Goal: Answer question/provide support: Share knowledge or assist other users

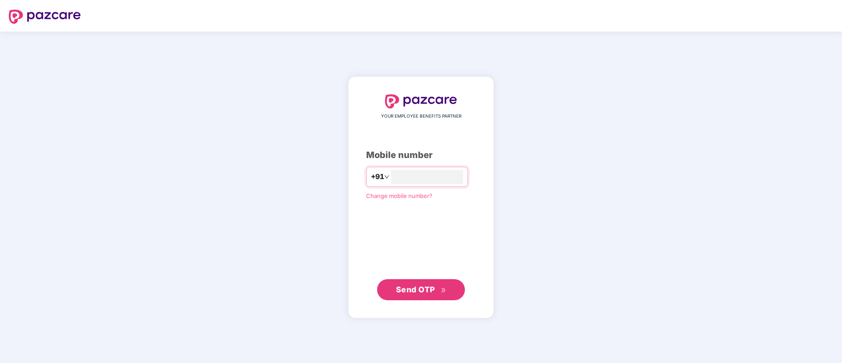
type input "**********"
click at [432, 287] on span "Send OTP" at bounding box center [415, 289] width 39 height 9
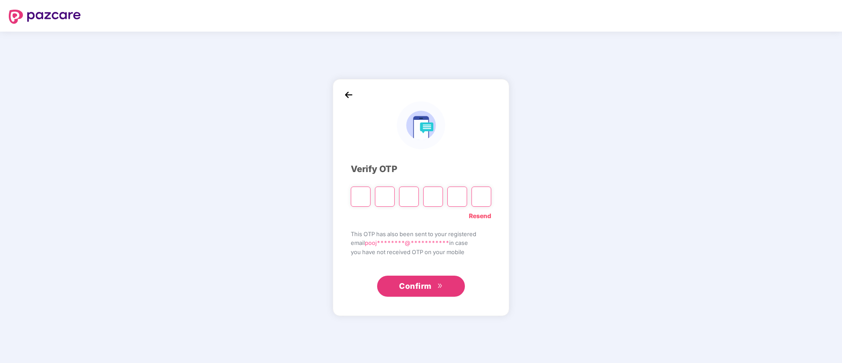
type input "*"
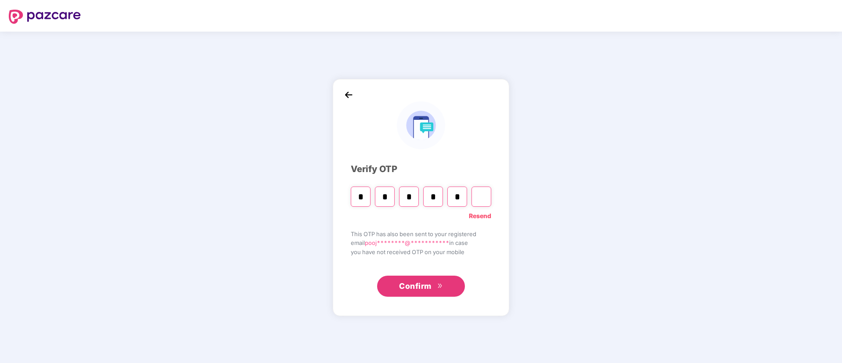
type input "*"
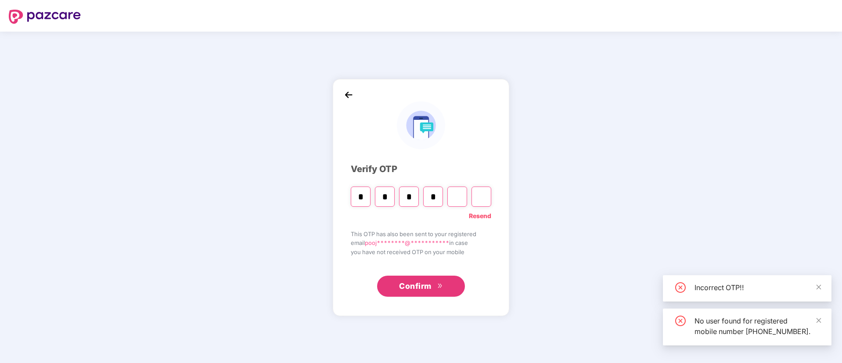
type input "*"
click at [440, 196] on input "*" at bounding box center [433, 197] width 20 height 20
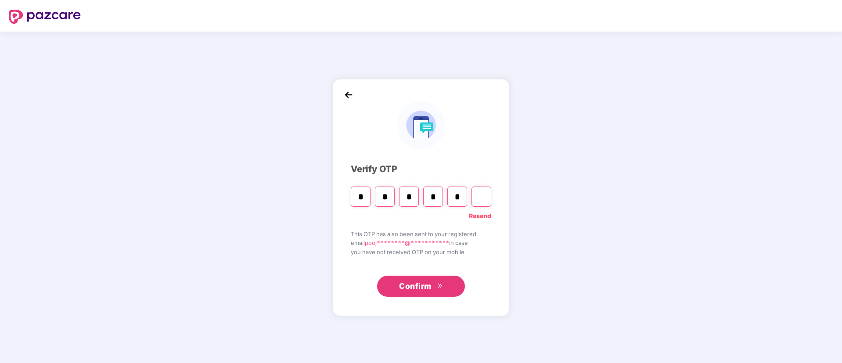
type input "*"
click at [479, 199] on input "Digit 6" at bounding box center [482, 197] width 20 height 20
type input "*"
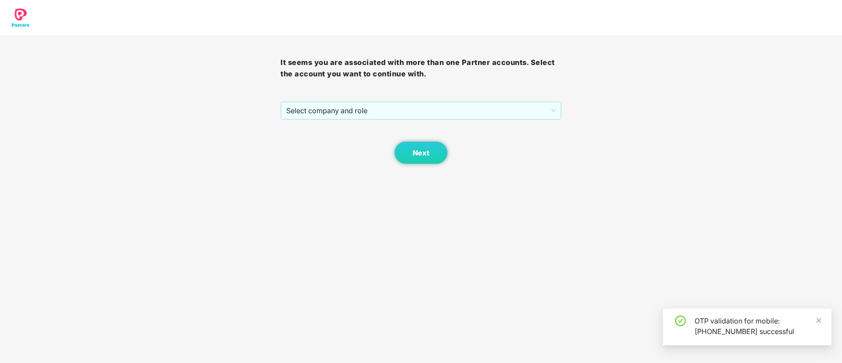
click at [357, 100] on div "It seems you are associated with more than one Partner accounts. Select the acc…" at bounding box center [421, 99] width 281 height 129
click at [353, 112] on span "Select company and role" at bounding box center [420, 110] width 269 height 17
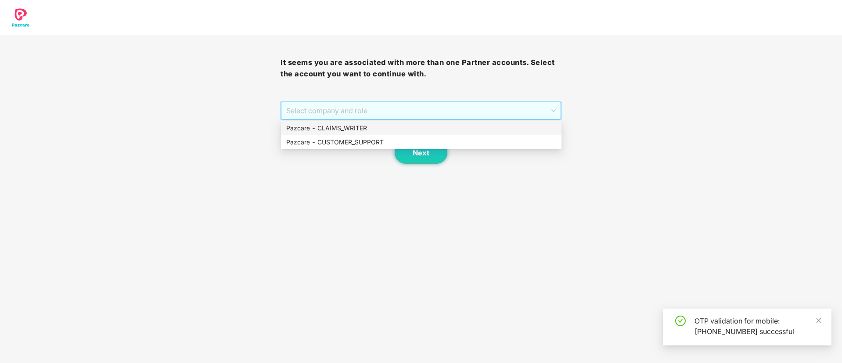
click at [343, 124] on div "Pazcare - CLAIMS_WRITER" at bounding box center [421, 128] width 270 height 10
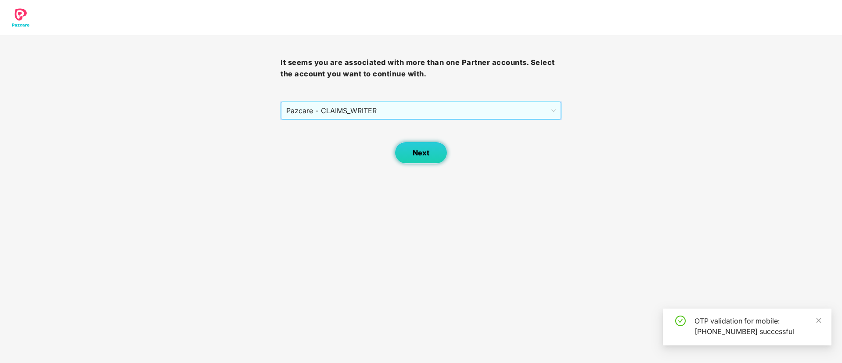
click at [430, 148] on button "Next" at bounding box center [421, 153] width 53 height 22
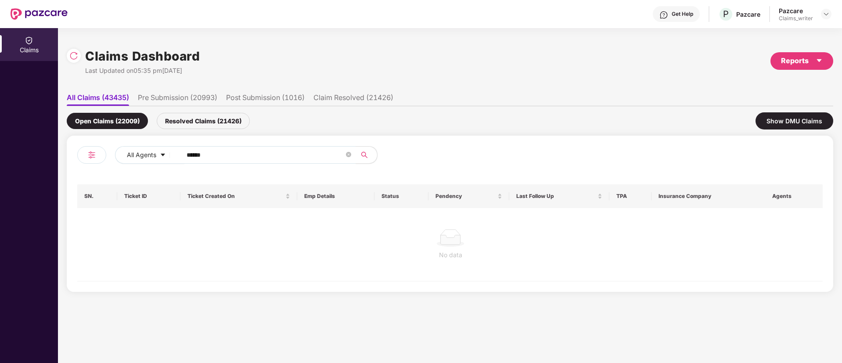
click at [66, 56] on div "Claims Dashboard Last Updated on 05:35 pm, 23 Sep 2025 Reports All Claims (4343…" at bounding box center [450, 195] width 784 height 335
click at [79, 58] on div at bounding box center [74, 56] width 14 height 14
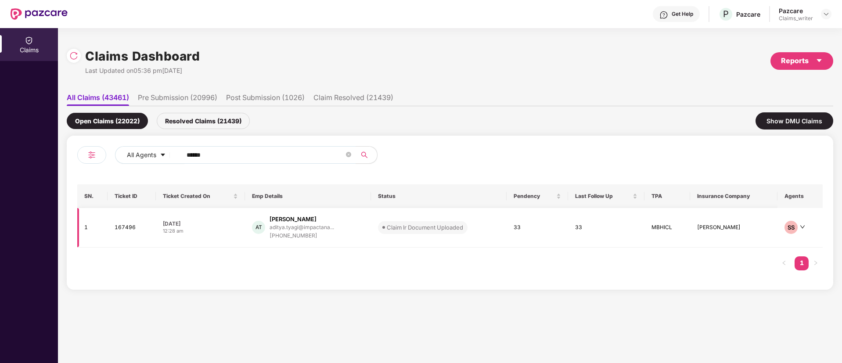
click at [125, 227] on td "167496" at bounding box center [132, 228] width 48 height 40
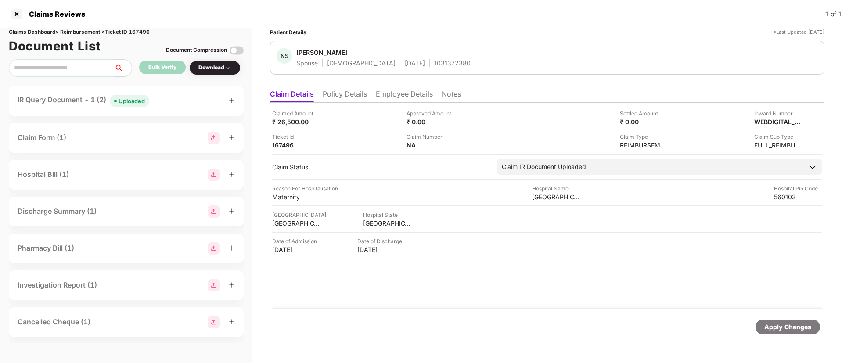
click at [131, 100] on div "Uploaded" at bounding box center [132, 101] width 26 height 9
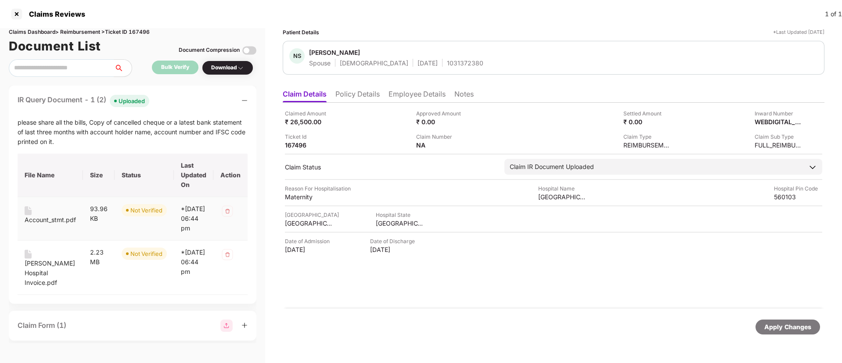
click at [33, 216] on div "Account_stmt.pdf" at bounding box center [50, 220] width 51 height 10
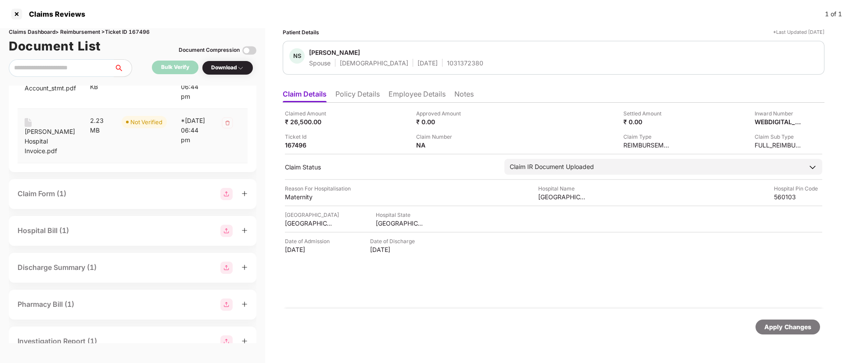
click at [41, 145] on div "Nidhi Sharma Hospital Invoice.pdf" at bounding box center [50, 141] width 51 height 29
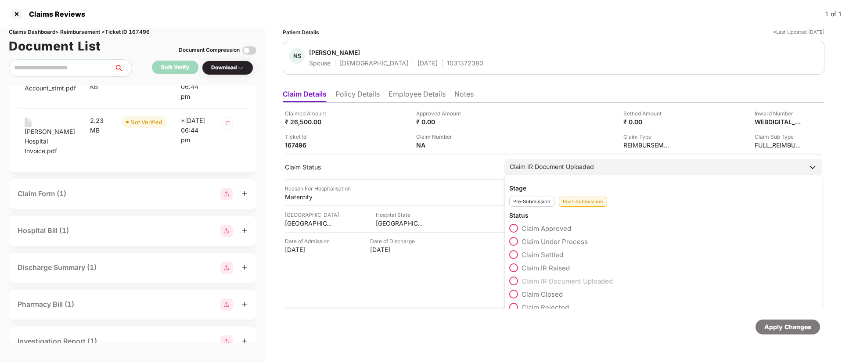
click at [513, 242] on span at bounding box center [513, 241] width 9 height 9
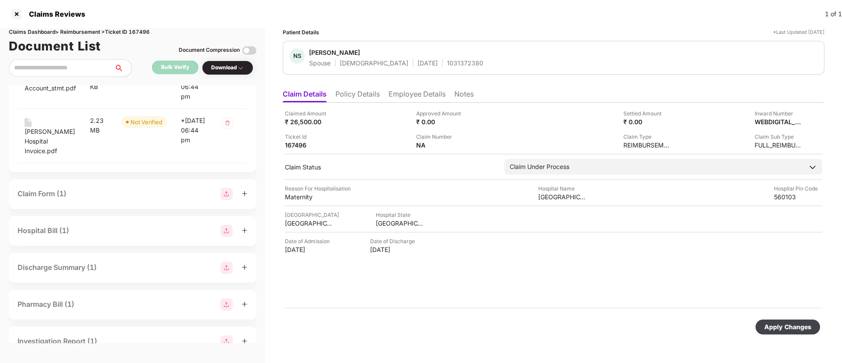
click at [779, 328] on div "Apply Changes" at bounding box center [787, 327] width 47 height 10
click at [142, 30] on div "Claims Dashboard > Reimbursement > Ticket ID 167496" at bounding box center [133, 32] width 248 height 8
copy div "167496"
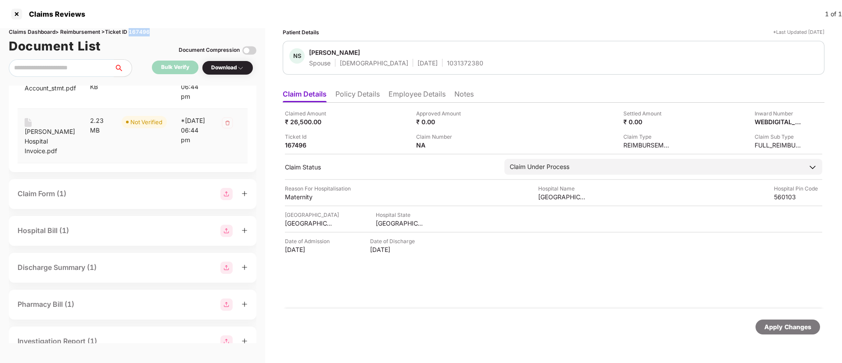
scroll to position [0, 0]
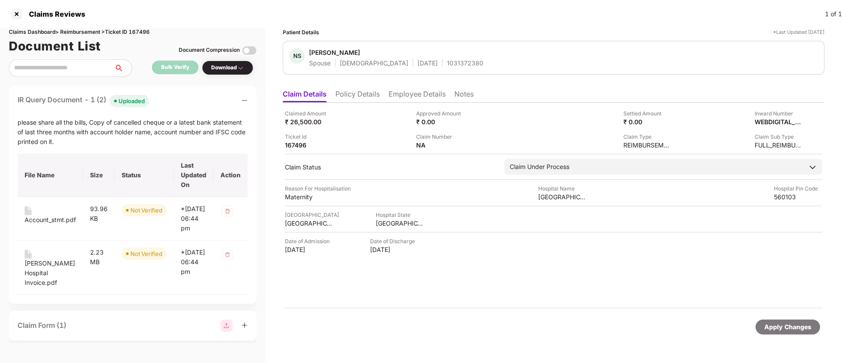
click at [447, 67] on div "1031372380" at bounding box center [465, 63] width 36 height 8
click at [447, 66] on div "1031372380" at bounding box center [465, 63] width 36 height 8
copy div "1031372380"
click at [465, 143] on div "NA" at bounding box center [445, 145] width 58 height 8
click at [471, 145] on img at bounding box center [470, 144] width 7 height 7
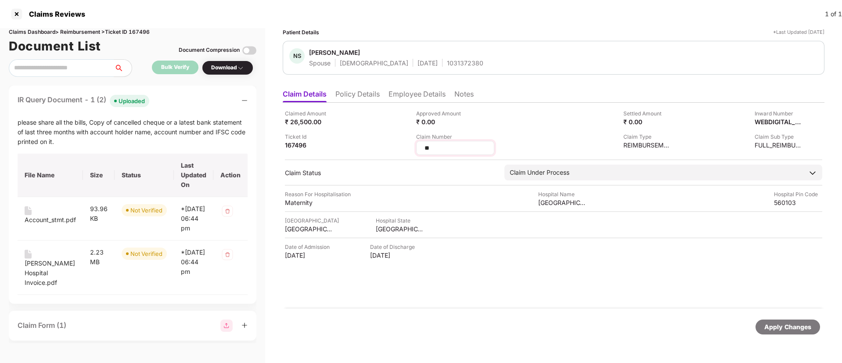
click at [468, 144] on input "**" at bounding box center [455, 148] width 63 height 9
drag, startPoint x: 444, startPoint y: 148, endPoint x: 422, endPoint y: 148, distance: 22.8
click at [422, 148] on div "**" at bounding box center [455, 148] width 78 height 14
type input "**********"
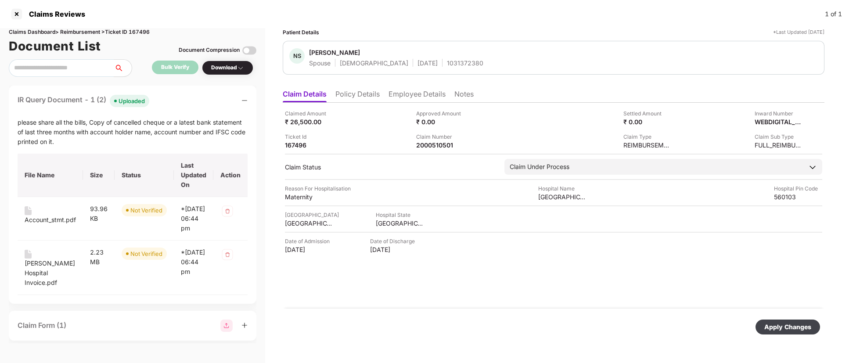
click at [782, 327] on div "Apply Changes" at bounding box center [787, 327] width 47 height 10
click at [18, 16] on div at bounding box center [17, 14] width 14 height 14
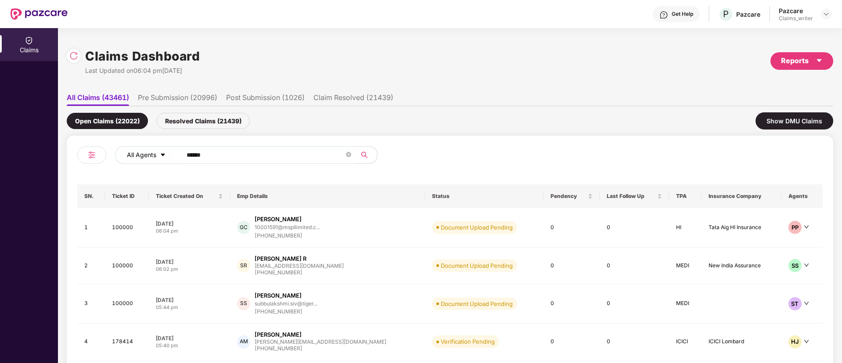
drag, startPoint x: 219, startPoint y: 153, endPoint x: 172, endPoint y: 155, distance: 47.0
click at [172, 155] on div "All Agents ******" at bounding box center [338, 155] width 447 height 18
paste input "text"
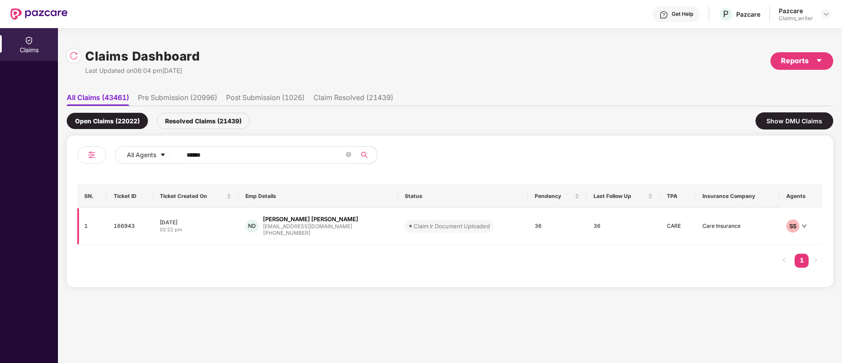
type input "******"
click at [127, 229] on td "166943" at bounding box center [130, 226] width 46 height 37
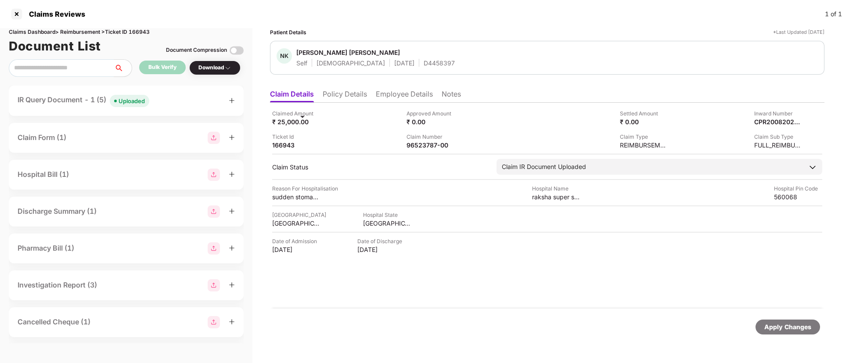
click at [132, 102] on div "Uploaded" at bounding box center [132, 101] width 26 height 9
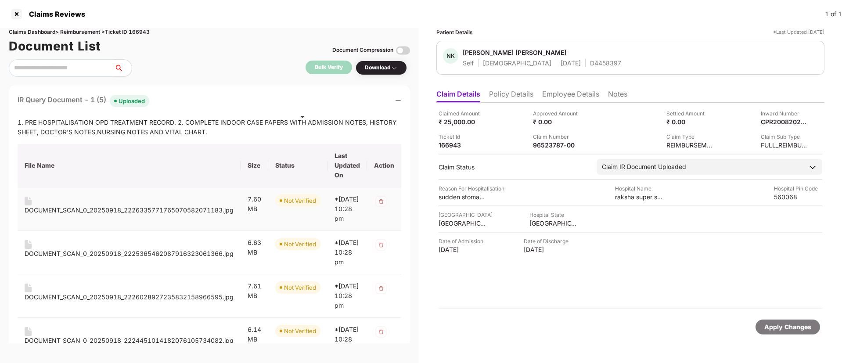
click at [22, 202] on td "DOCUMENT_SCAN_0_20250918_2226335771765070582071183.jpg" at bounding box center [129, 209] width 223 height 43
click at [38, 209] on div "DOCUMENT_SCAN_0_20250918_2226335771765070582071183.jpg" at bounding box center [129, 211] width 209 height 10
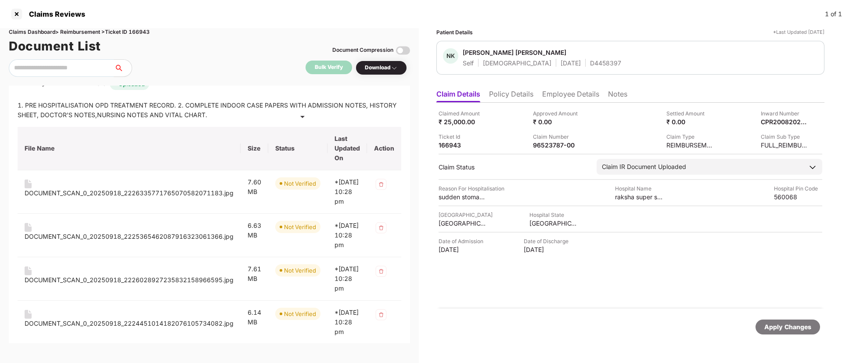
scroll to position [66, 0]
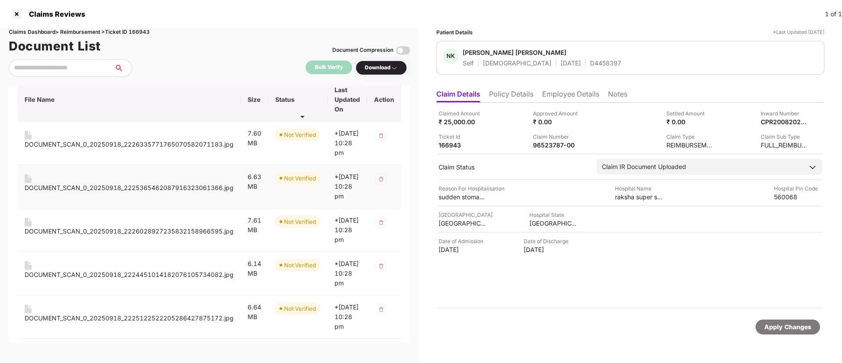
click at [54, 193] on div "DOCUMENT_SCAN_0_20250918_2225365462087916323061366.jpg" at bounding box center [129, 188] width 209 height 10
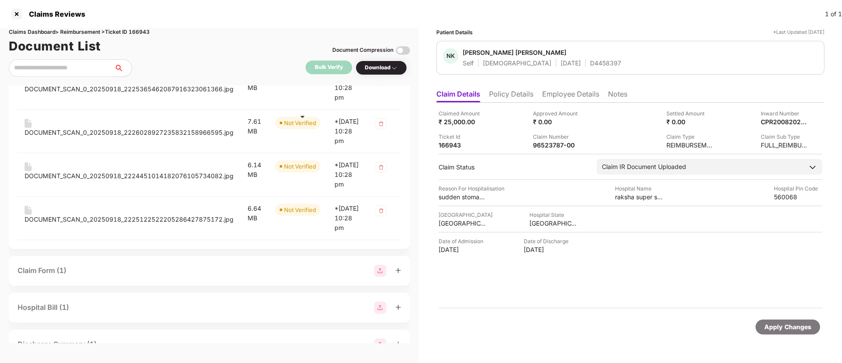
scroll to position [198, 0]
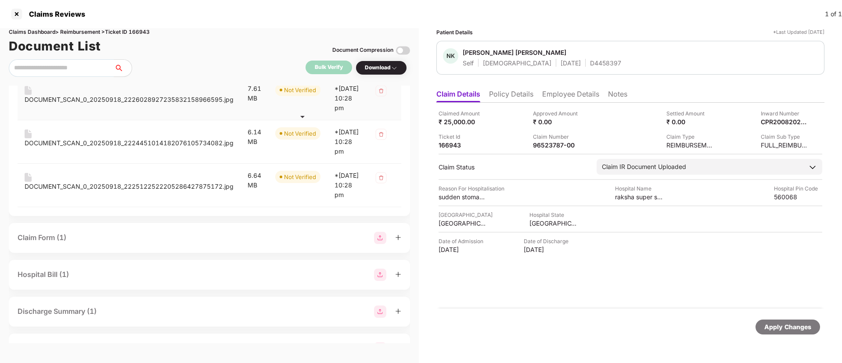
click at [42, 105] on div "DOCUMENT_SCAN_0_20250918_2226028927235832158966595.jpg" at bounding box center [129, 100] width 209 height 10
click at [48, 148] on div "DOCUMENT_SCAN_0_20250918_2224451014182076105734082.jpg" at bounding box center [129, 143] width 209 height 10
click at [50, 191] on div "DOCUMENT_SCAN_0_20250918_2225122522205286427875172.jpg" at bounding box center [129, 187] width 209 height 10
click at [588, 143] on img at bounding box center [587, 144] width 7 height 7
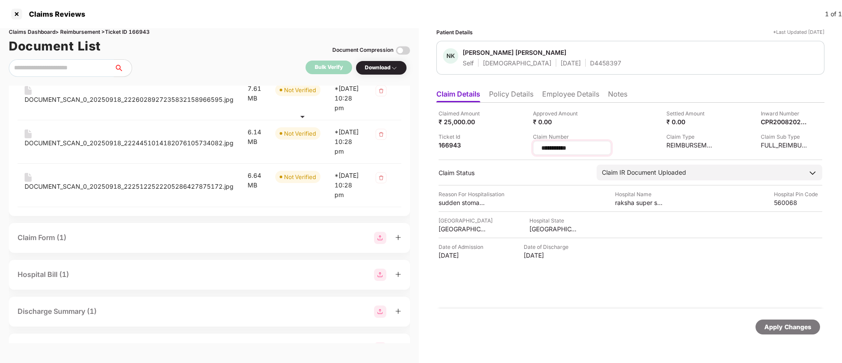
drag, startPoint x: 588, startPoint y: 146, endPoint x: 539, endPoint y: 150, distance: 48.9
click at [539, 150] on div "**********" at bounding box center [572, 148] width 78 height 14
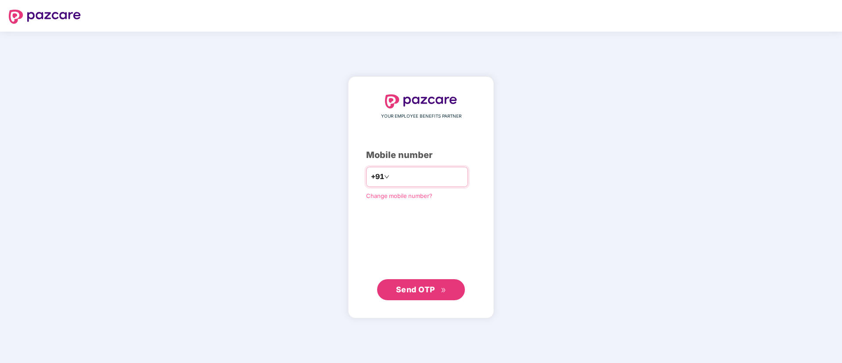
click at [391, 174] on input "number" at bounding box center [427, 177] width 72 height 14
type input "**********"
click at [410, 289] on span "Send OTP" at bounding box center [415, 289] width 39 height 9
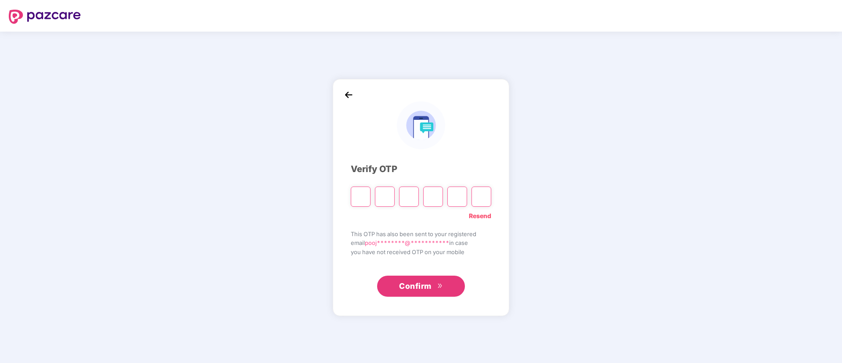
type input "*"
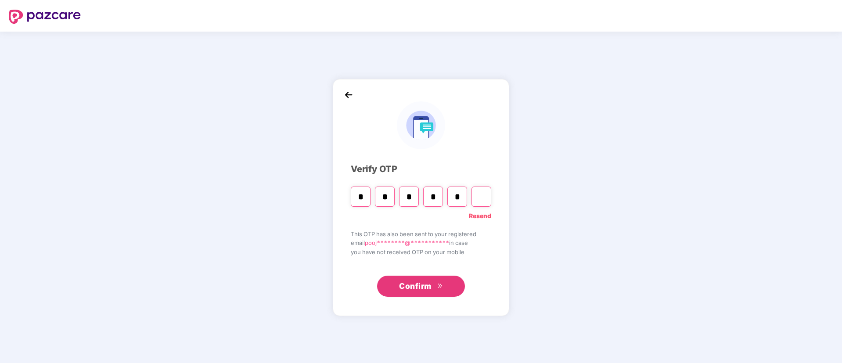
type input "*"
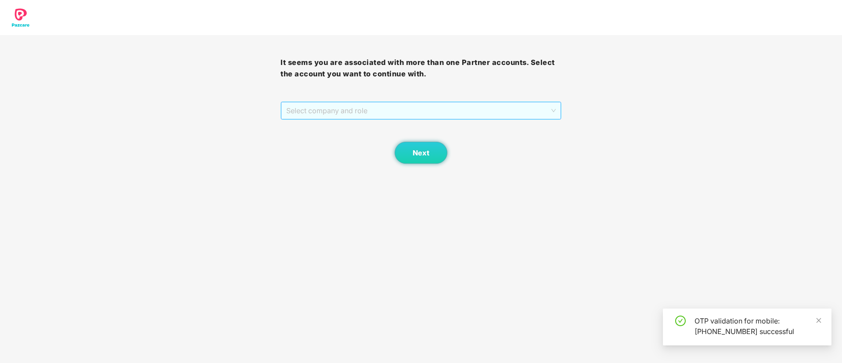
click at [371, 114] on span "Select company and role" at bounding box center [420, 110] width 269 height 17
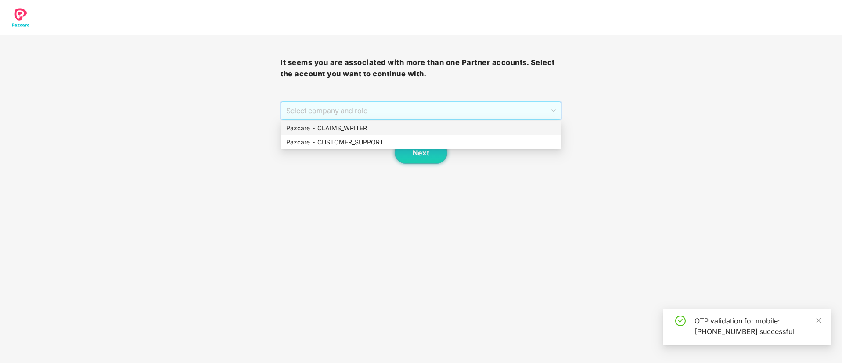
click at [368, 126] on div "Pazcare - CLAIMS_WRITER" at bounding box center [421, 128] width 270 height 10
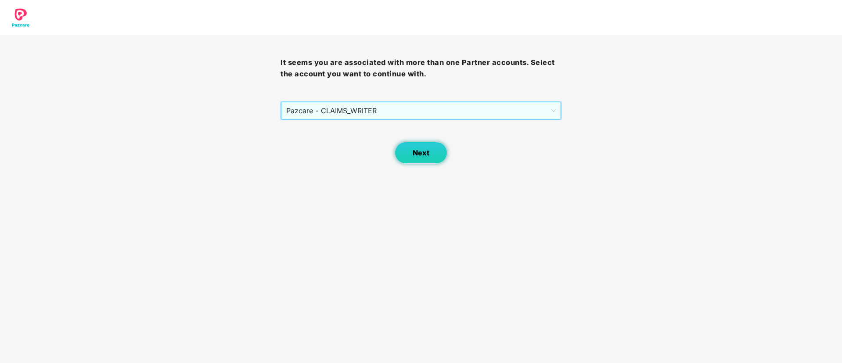
click at [407, 143] on button "Next" at bounding box center [421, 153] width 53 height 22
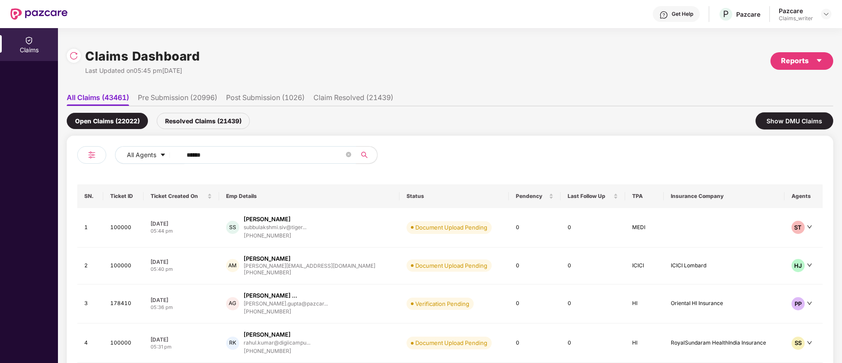
drag, startPoint x: 213, startPoint y: 152, endPoint x: 179, endPoint y: 165, distance: 36.1
click at [179, 165] on div "All Agents ******" at bounding box center [263, 158] width 373 height 25
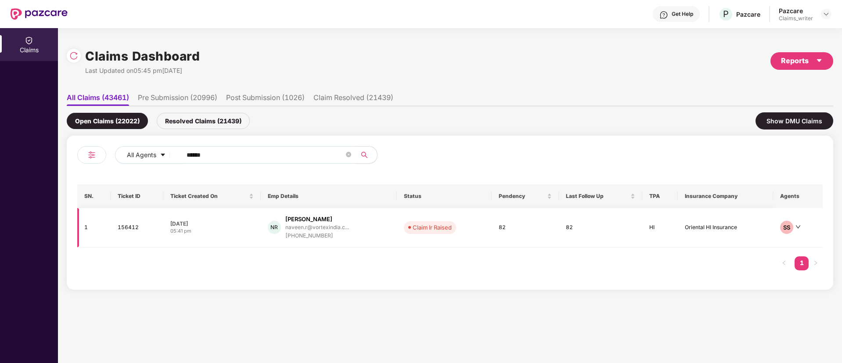
type input "******"
click at [125, 231] on td "156412" at bounding box center [137, 228] width 53 height 40
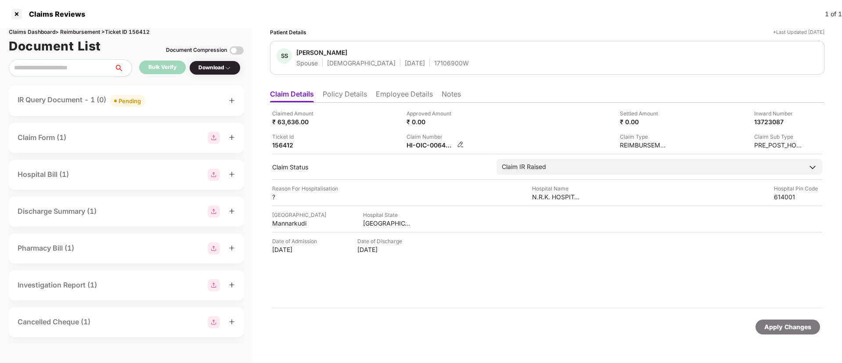
click at [462, 143] on img at bounding box center [460, 144] width 7 height 7
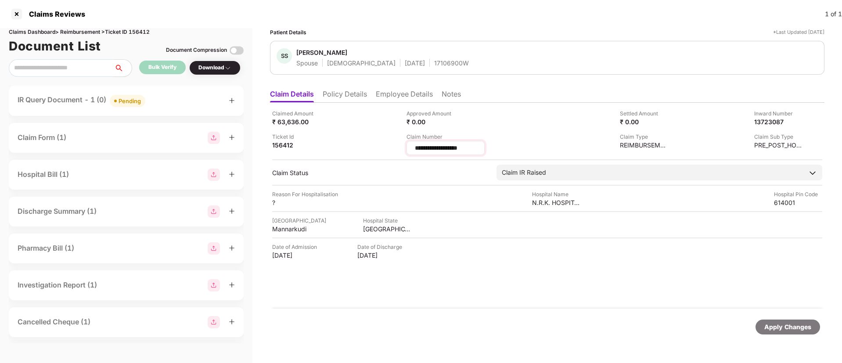
click at [477, 151] on input "**********" at bounding box center [445, 148] width 63 height 9
click at [456, 93] on li "Notes" at bounding box center [451, 96] width 19 height 13
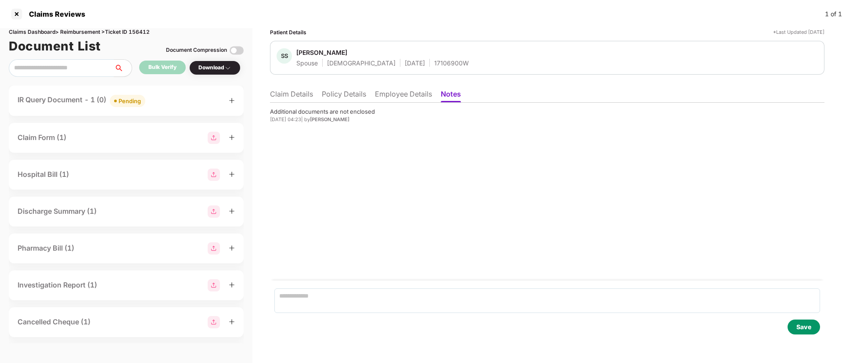
click at [311, 96] on li "Claim Details" at bounding box center [291, 96] width 43 height 13
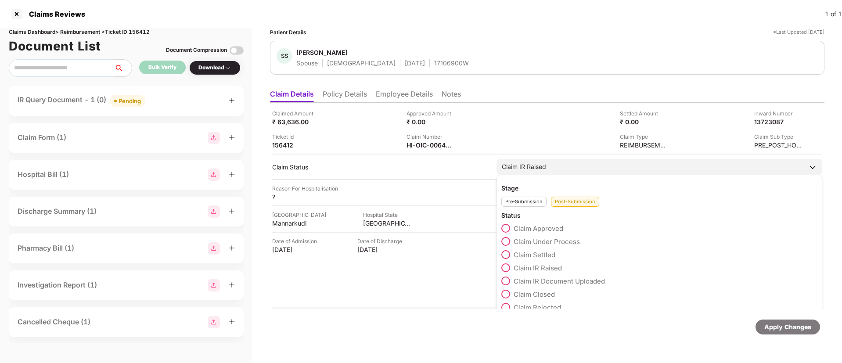
click at [503, 292] on span at bounding box center [505, 294] width 9 height 9
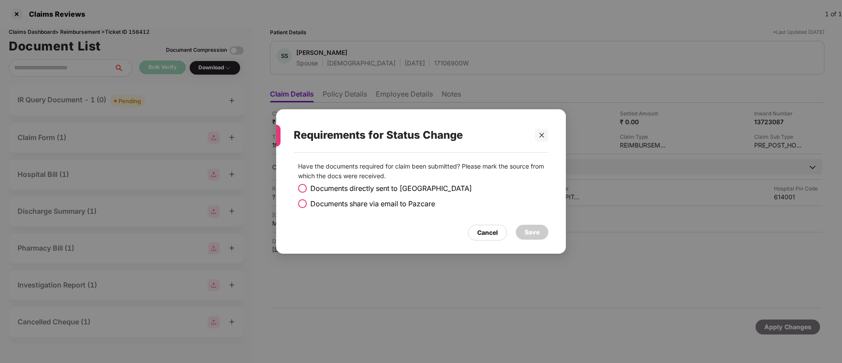
drag, startPoint x: 542, startPoint y: 132, endPoint x: 534, endPoint y: 137, distance: 9.1
click at [543, 130] on div at bounding box center [541, 135] width 13 height 13
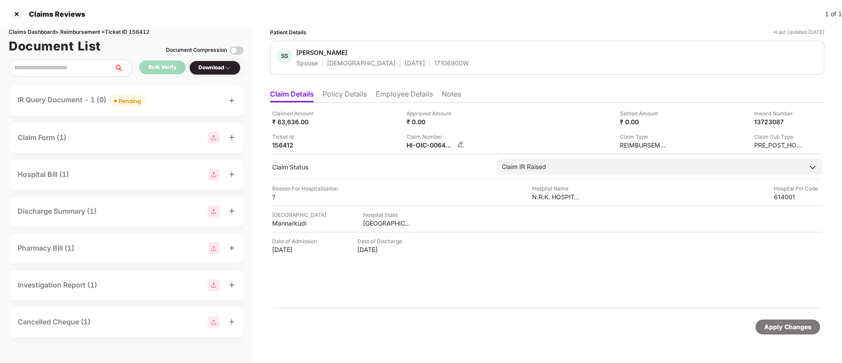
click at [462, 144] on img at bounding box center [460, 144] width 7 height 7
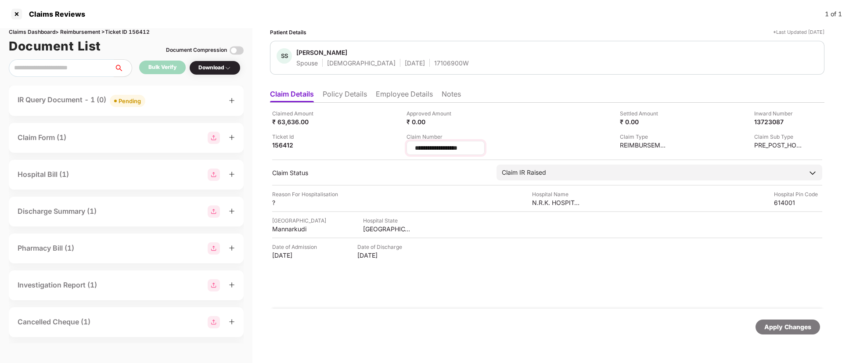
drag, startPoint x: 484, startPoint y: 147, endPoint x: 472, endPoint y: 145, distance: 12.0
click at [472, 145] on input "**********" at bounding box center [445, 148] width 63 height 9
type input "**********"
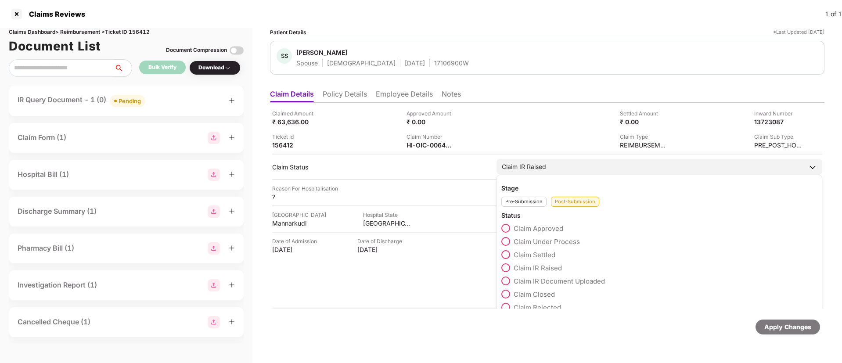
click at [507, 298] on span at bounding box center [505, 294] width 9 height 9
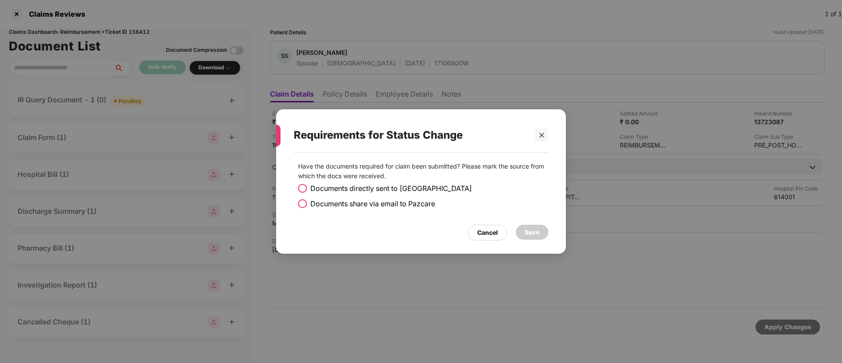
click at [301, 203] on span at bounding box center [302, 203] width 9 height 9
click at [525, 228] on div "Save" at bounding box center [532, 232] width 15 height 10
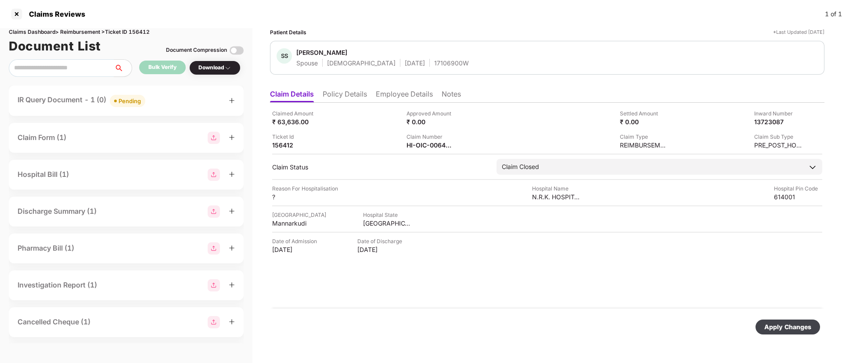
click at [793, 330] on div "Apply Changes" at bounding box center [787, 327] width 47 height 10
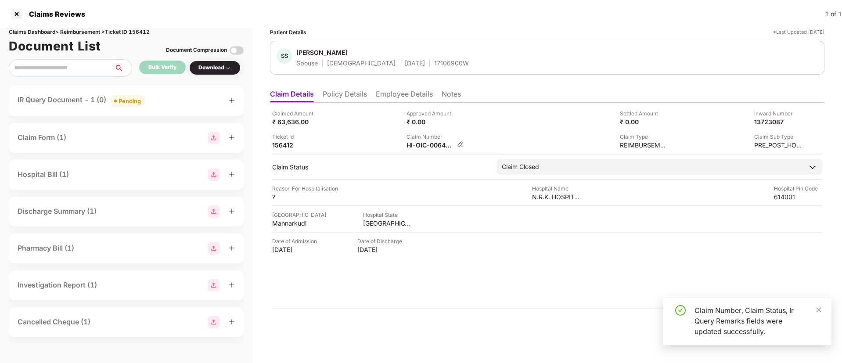
click at [462, 143] on img at bounding box center [460, 144] width 7 height 7
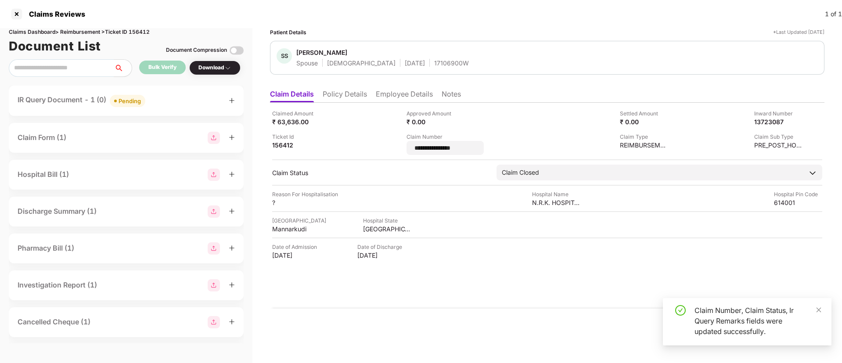
drag, startPoint x: 482, startPoint y: 149, endPoint x: 400, endPoint y: 152, distance: 81.3
click at [400, 152] on div "**********" at bounding box center [547, 132] width 550 height 46
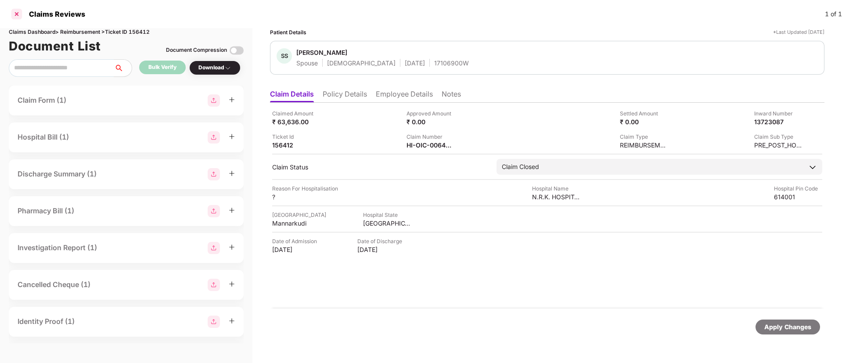
click at [21, 14] on div at bounding box center [17, 14] width 14 height 14
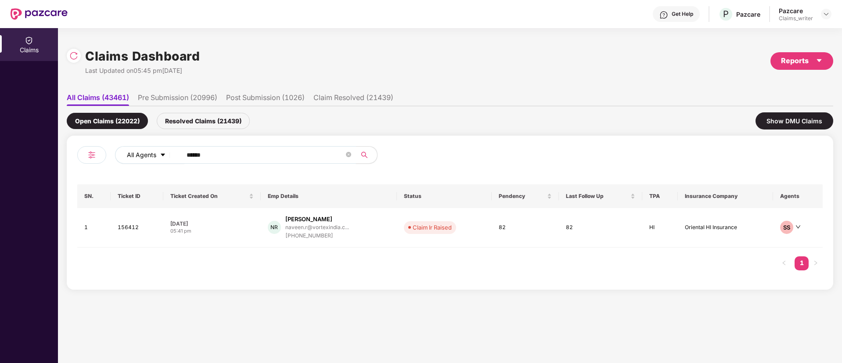
drag, startPoint x: 220, startPoint y: 158, endPoint x: 167, endPoint y: 154, distance: 52.4
click at [167, 154] on div "All Agents ******" at bounding box center [338, 155] width 447 height 18
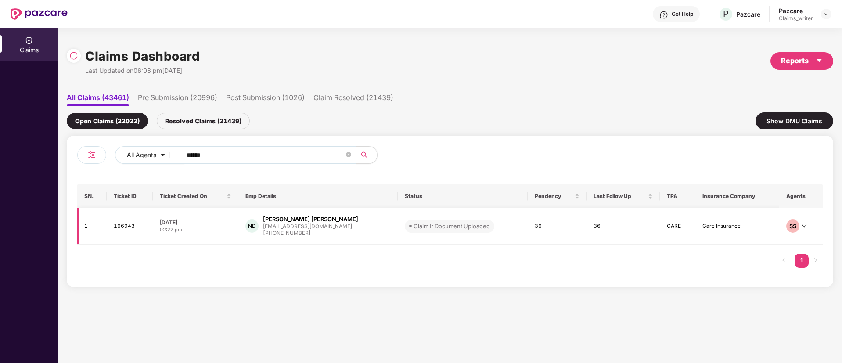
type input "******"
click at [124, 231] on td "166943" at bounding box center [130, 226] width 46 height 37
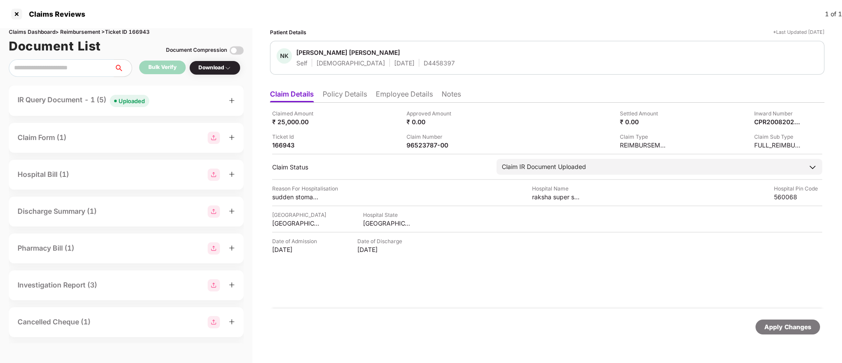
click at [350, 95] on li "Policy Details" at bounding box center [345, 96] width 44 height 13
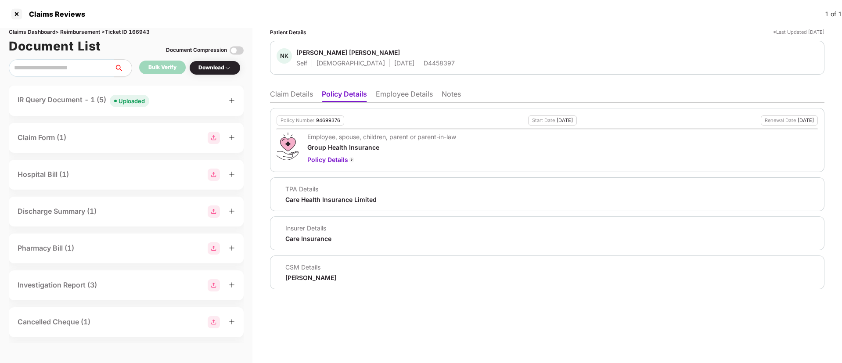
click at [328, 120] on div "94699376" at bounding box center [328, 121] width 24 height 6
copy div "94699376"
click at [424, 63] on div "D4458397" at bounding box center [439, 63] width 31 height 8
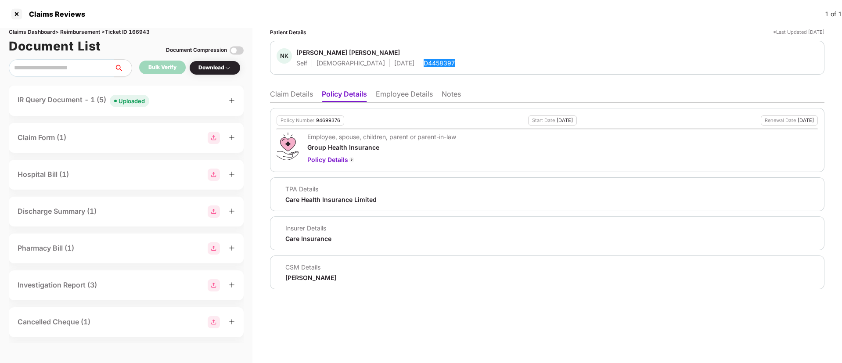
copy div "D4458397"
click at [306, 92] on li "Claim Details" at bounding box center [291, 96] width 43 height 13
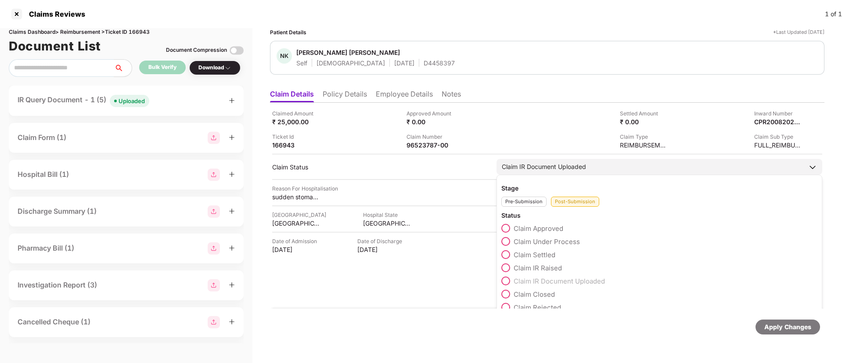
click at [510, 241] on span at bounding box center [505, 241] width 9 height 9
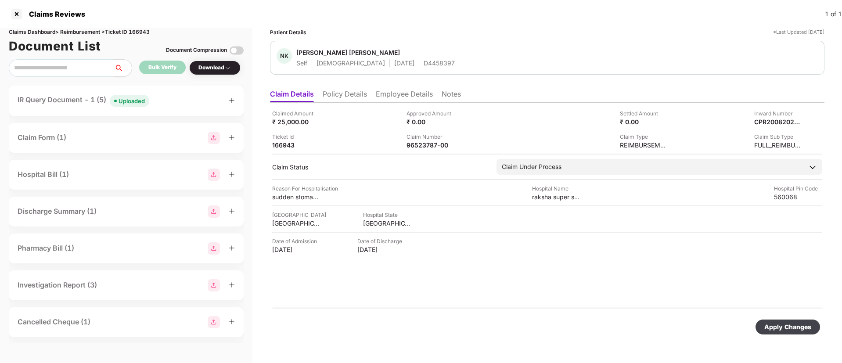
click at [793, 327] on div "Apply Changes" at bounding box center [787, 327] width 47 height 10
click at [348, 99] on li "Policy Details" at bounding box center [345, 96] width 44 height 13
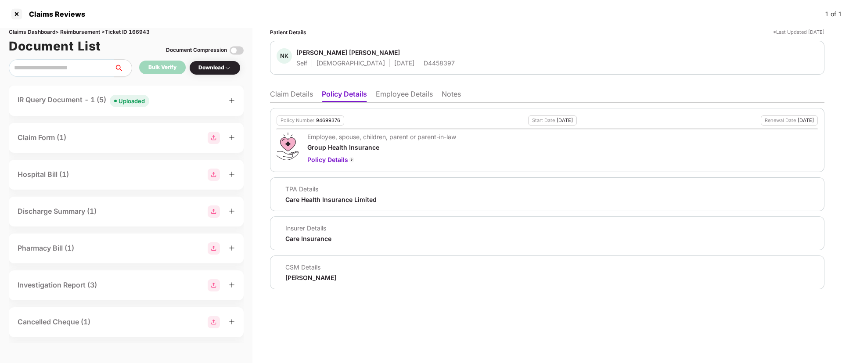
click at [336, 97] on li "Policy Details" at bounding box center [344, 96] width 45 height 13
click at [295, 96] on li "Claim Details" at bounding box center [291, 96] width 43 height 13
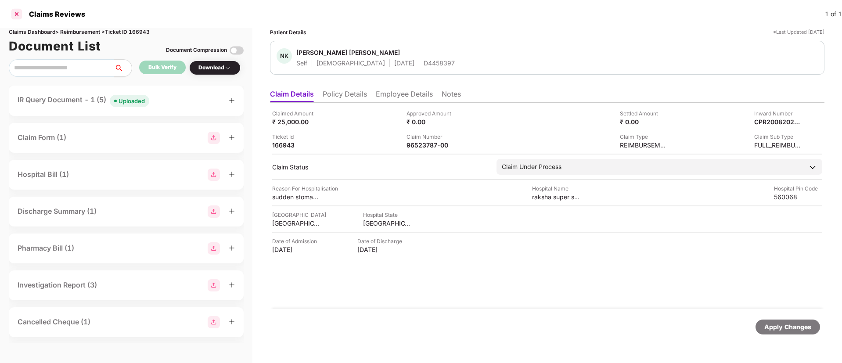
click at [15, 14] on div at bounding box center [17, 14] width 14 height 14
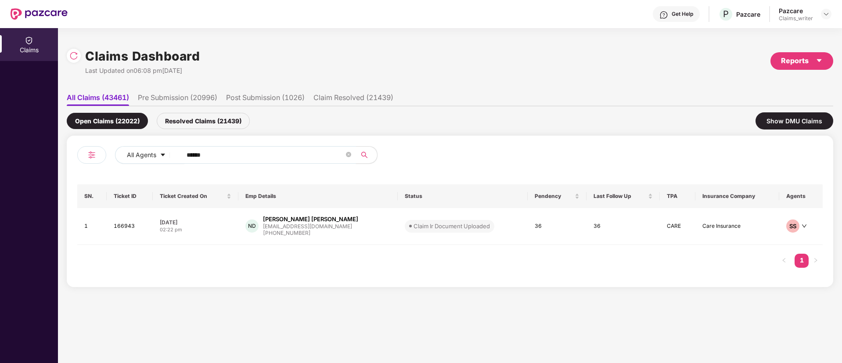
drag, startPoint x: 240, startPoint y: 156, endPoint x: 177, endPoint y: 149, distance: 63.2
click at [177, 146] on span "******" at bounding box center [266, 155] width 180 height 18
paste input "text"
type input "******"
click at [121, 227] on td "160486" at bounding box center [129, 228] width 46 height 40
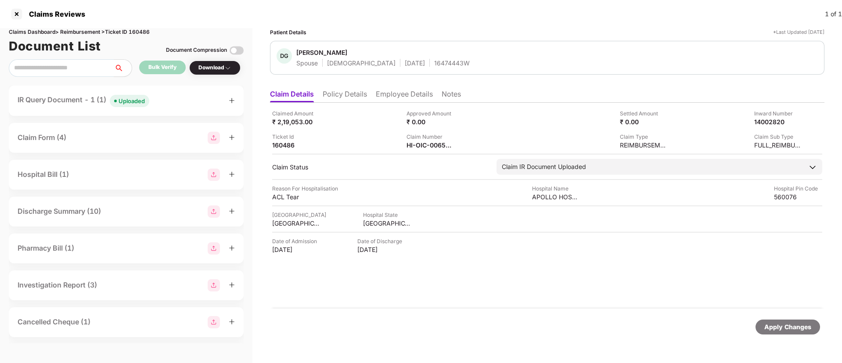
click at [139, 103] on div "Uploaded" at bounding box center [132, 101] width 26 height 9
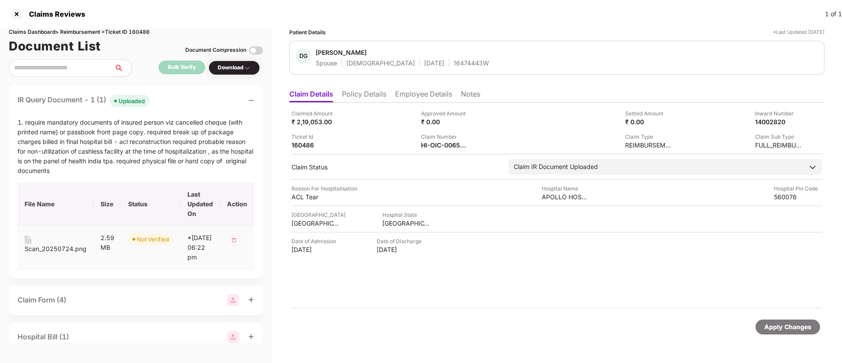
click at [53, 253] on div "Scan_20250724.png" at bounding box center [56, 249] width 62 height 10
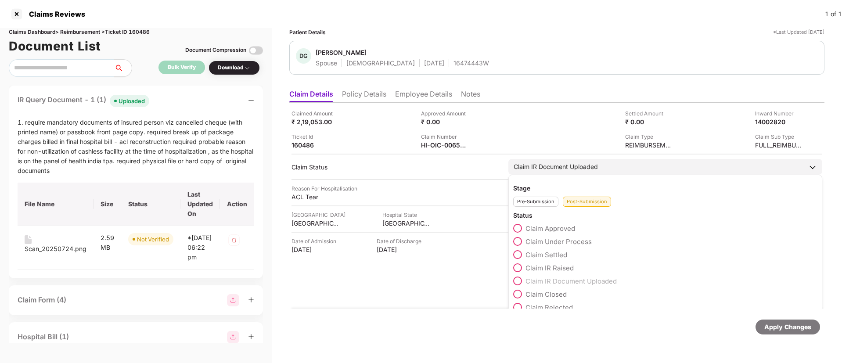
click at [520, 266] on span at bounding box center [517, 267] width 9 height 9
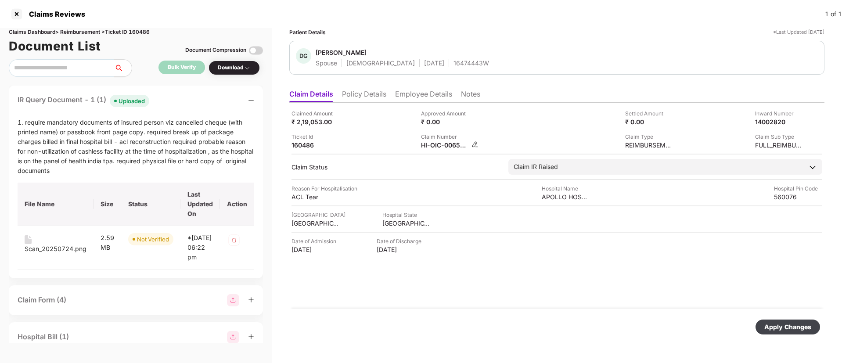
click at [476, 144] on img at bounding box center [475, 144] width 7 height 7
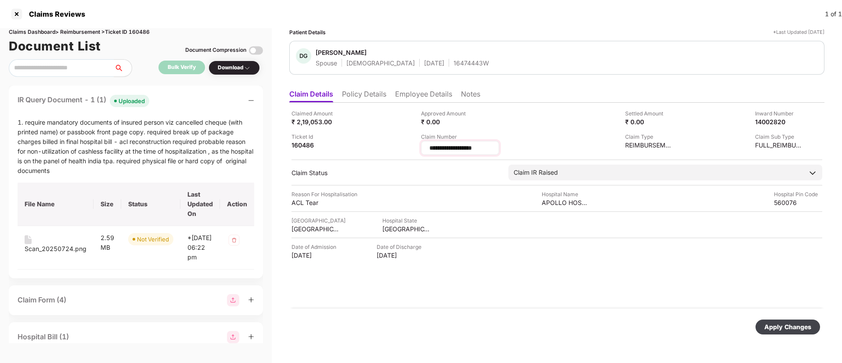
drag, startPoint x: 502, startPoint y: 150, endPoint x: 487, endPoint y: 146, distance: 15.9
click at [487, 146] on input "**********" at bounding box center [460, 148] width 63 height 9
type input "**********"
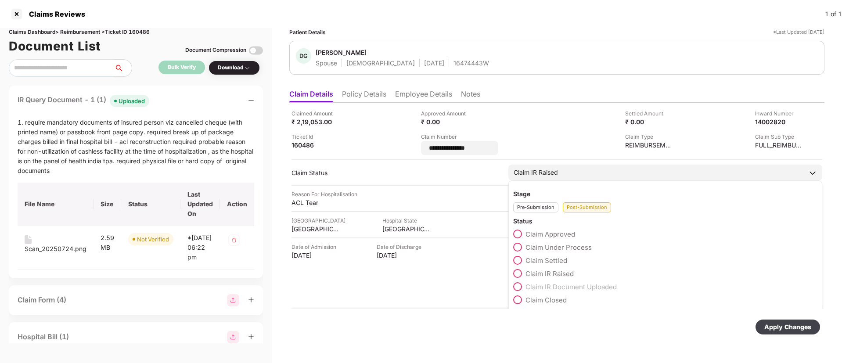
click at [518, 303] on div "Claim Approved Claim Under Process Claim Settled Claim IR Raised Claim IR Docum…" at bounding box center [665, 276] width 304 height 92
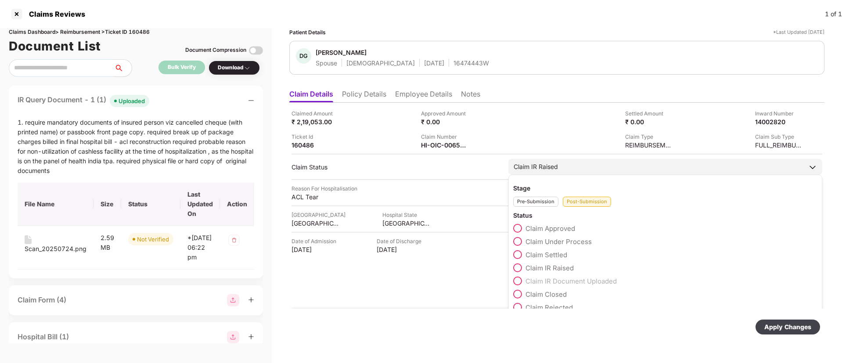
click at [519, 295] on span at bounding box center [517, 294] width 9 height 9
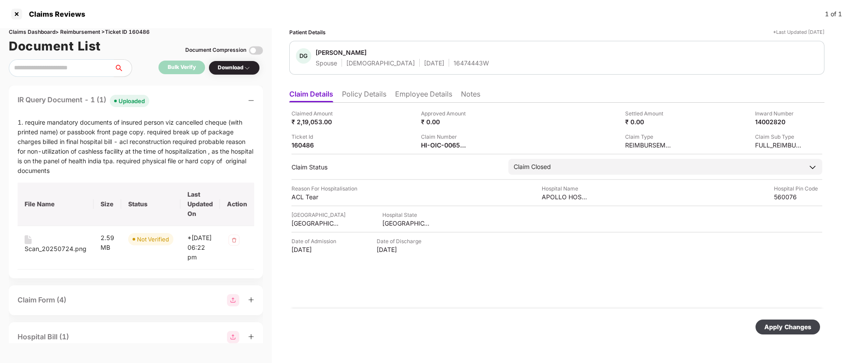
click at [784, 323] on div "Apply Changes" at bounding box center [787, 327] width 47 height 10
click at [13, 13] on div at bounding box center [17, 14] width 14 height 14
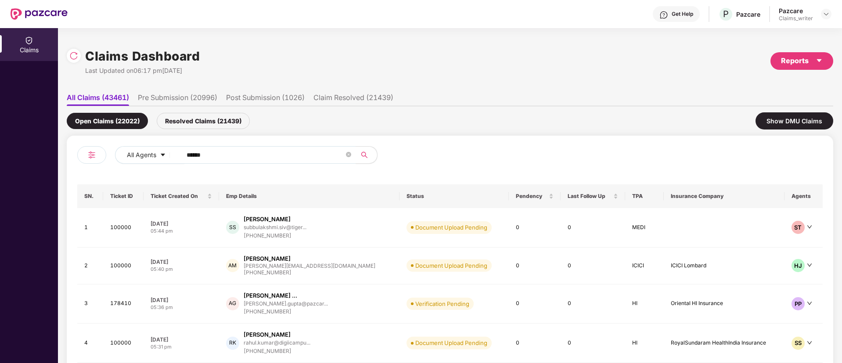
click at [15, 13] on img at bounding box center [39, 13] width 57 height 11
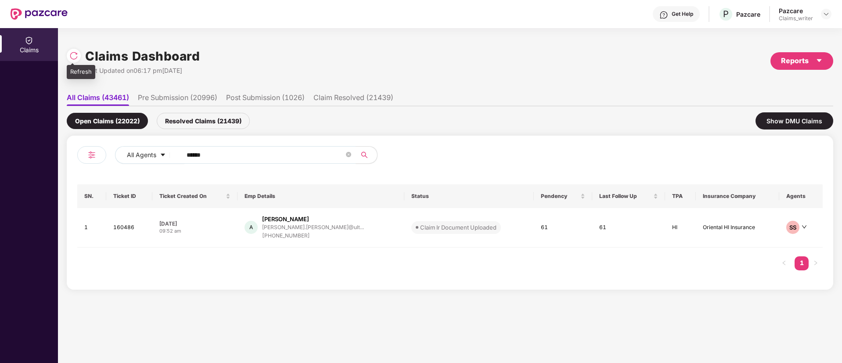
click at [73, 51] on img at bounding box center [73, 55] width 9 height 9
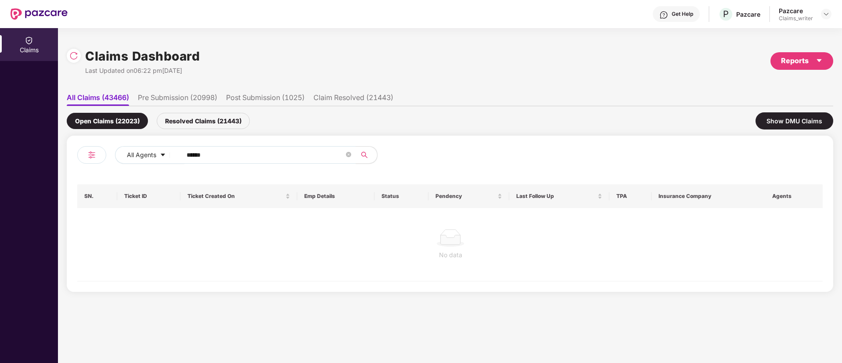
click at [195, 124] on div "Resolved Claims (21443)" at bounding box center [203, 121] width 93 height 16
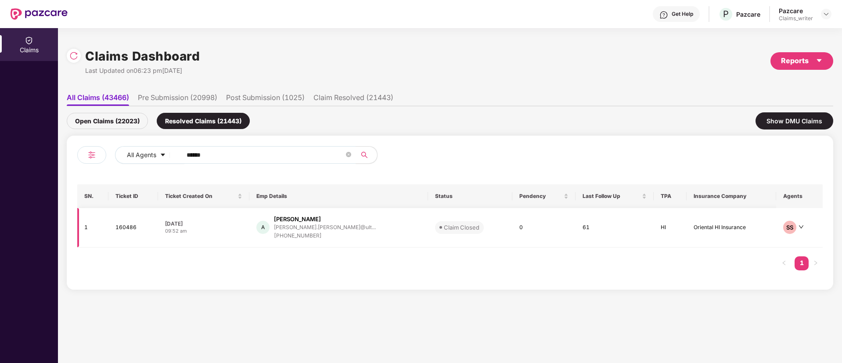
click at [125, 229] on td "160486" at bounding box center [133, 228] width 50 height 40
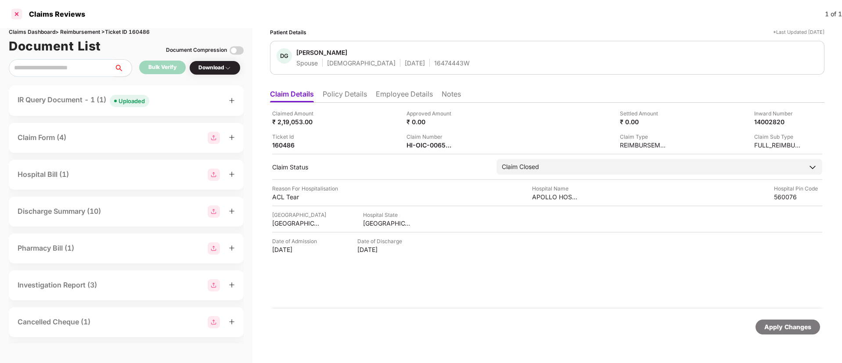
click at [17, 14] on div at bounding box center [17, 14] width 14 height 14
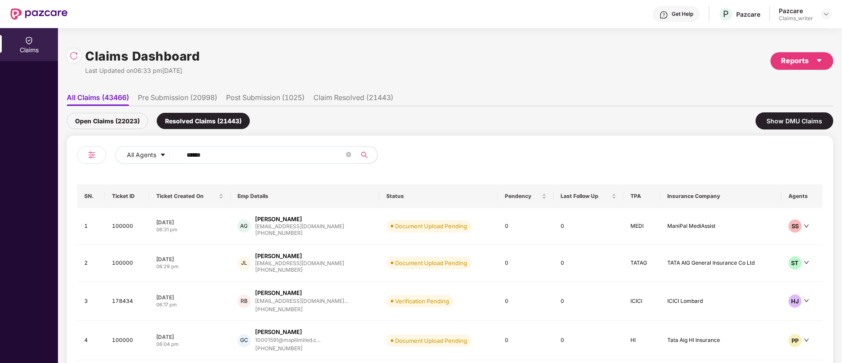
drag, startPoint x: 224, startPoint y: 154, endPoint x: 163, endPoint y: 141, distance: 62.9
click at [178, 154] on span "******" at bounding box center [266, 155] width 180 height 18
click at [144, 123] on div "Open Claims (22023)" at bounding box center [107, 121] width 81 height 16
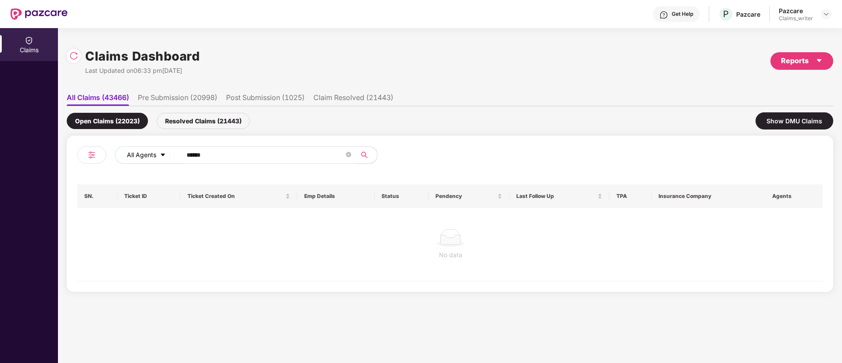
drag, startPoint x: 215, startPoint y: 157, endPoint x: 169, endPoint y: 153, distance: 45.4
click at [169, 153] on div "All Agents ******" at bounding box center [338, 155] width 447 height 18
click at [218, 161] on div "All Agents ******" at bounding box center [263, 158] width 373 height 25
drag, startPoint x: 218, startPoint y: 158, endPoint x: 169, endPoint y: 155, distance: 48.8
click at [169, 155] on div "All Agents ******" at bounding box center [338, 155] width 447 height 18
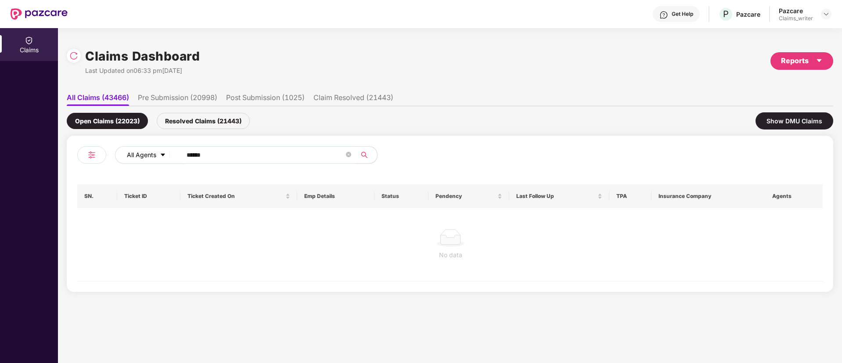
drag, startPoint x: 222, startPoint y: 157, endPoint x: 168, endPoint y: 153, distance: 54.1
click at [169, 153] on div "All Agents ******" at bounding box center [338, 155] width 447 height 18
paste input "text"
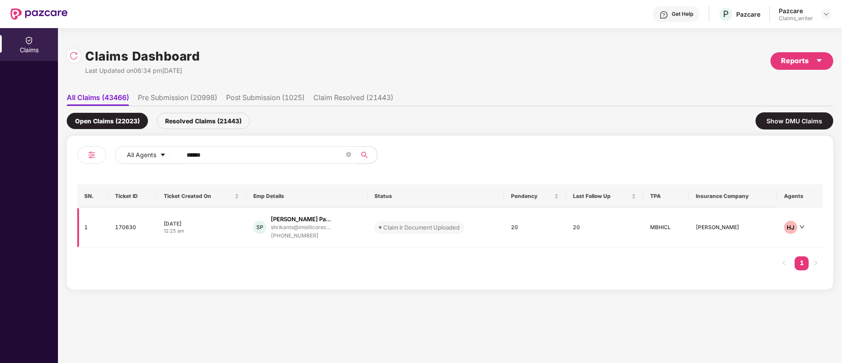
type input "******"
click at [121, 225] on td "170630" at bounding box center [132, 228] width 49 height 40
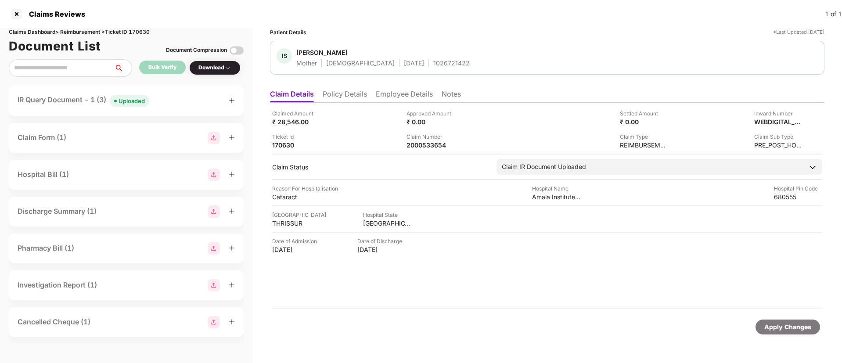
click at [130, 104] on div "Uploaded" at bounding box center [132, 101] width 26 height 9
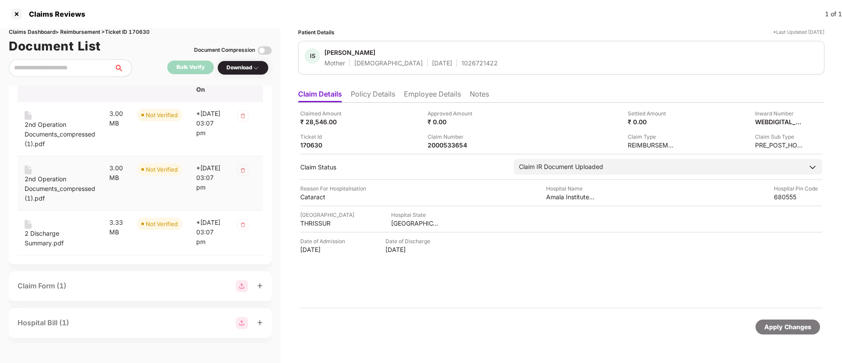
scroll to position [66, 0]
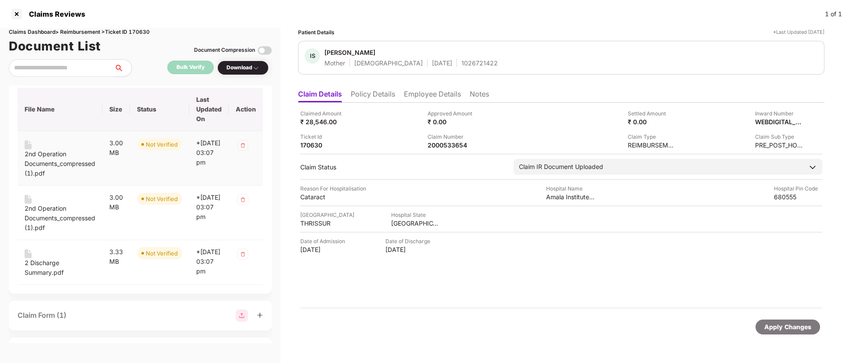
click at [35, 158] on div "2nd Operation Documents_compressed (1).pdf" at bounding box center [60, 163] width 71 height 29
click at [40, 208] on div "2nd Operation Documents_compressed (1).pdf" at bounding box center [60, 218] width 71 height 29
click at [36, 260] on div "2 Discharge Summary.pdf" at bounding box center [60, 267] width 71 height 19
click at [451, 144] on div "2000533654" at bounding box center [452, 145] width 48 height 8
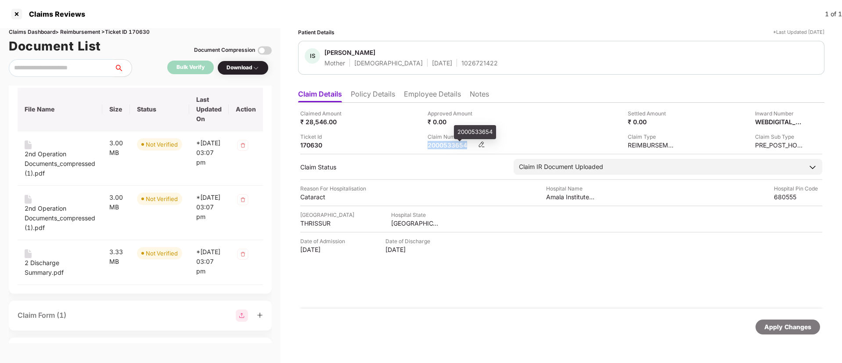
copy div "2000533654"
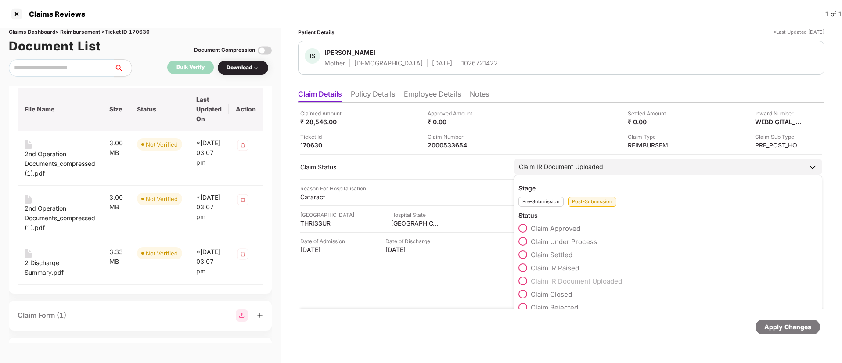
click at [525, 240] on span at bounding box center [523, 241] width 9 height 9
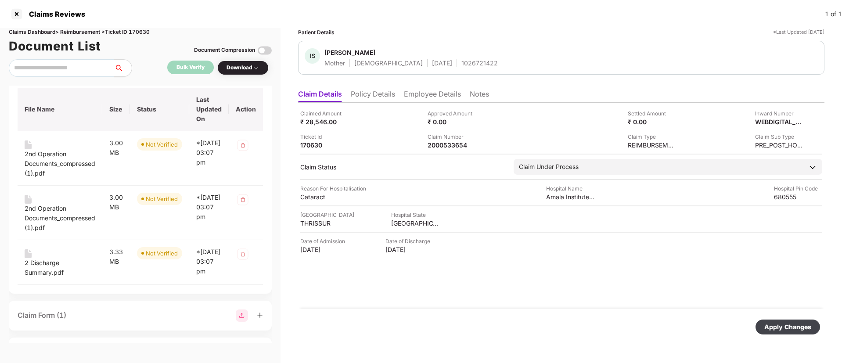
click at [780, 329] on div "Apply Changes" at bounding box center [787, 327] width 47 height 10
click at [819, 319] on icon "close" at bounding box center [819, 320] width 6 height 6
click at [17, 12] on div at bounding box center [17, 14] width 14 height 14
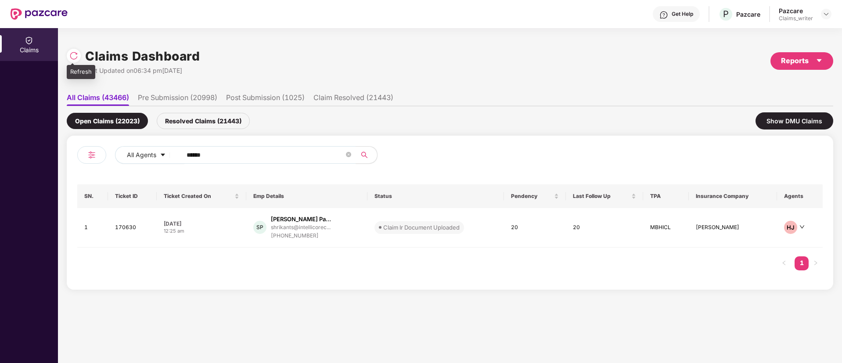
click at [71, 56] on img at bounding box center [73, 55] width 9 height 9
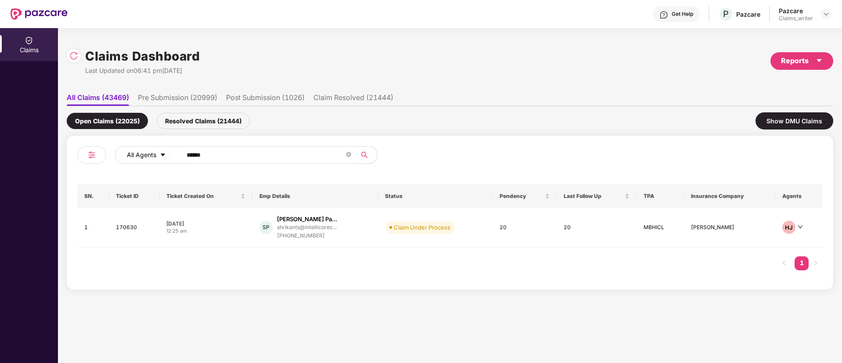
drag, startPoint x: 220, startPoint y: 154, endPoint x: 168, endPoint y: 157, distance: 51.4
click at [168, 157] on div "All Agents ******" at bounding box center [338, 155] width 447 height 18
paste input "text"
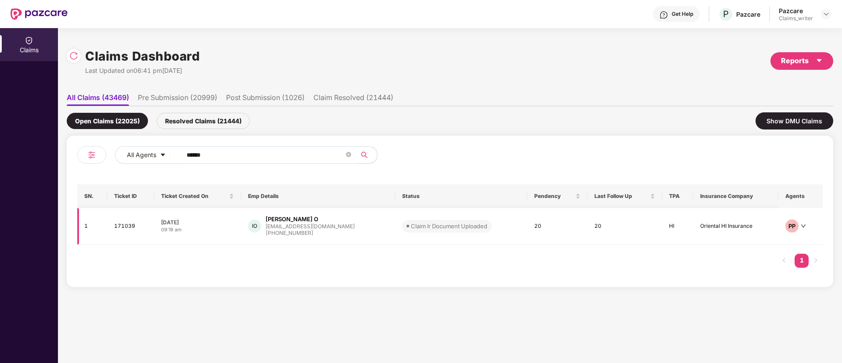
type input "******"
click at [123, 224] on td "171039" at bounding box center [130, 226] width 47 height 37
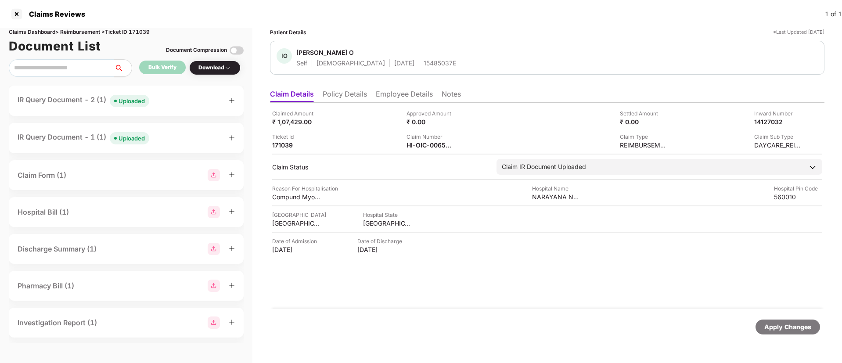
click at [129, 96] on span "Uploaded" at bounding box center [130, 101] width 40 height 12
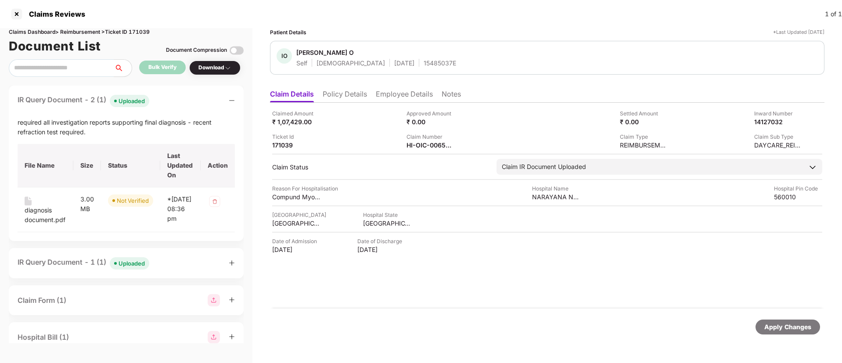
click at [68, 270] on div "IR Query Document - 1 (1) Uploaded" at bounding box center [84, 263] width 132 height 13
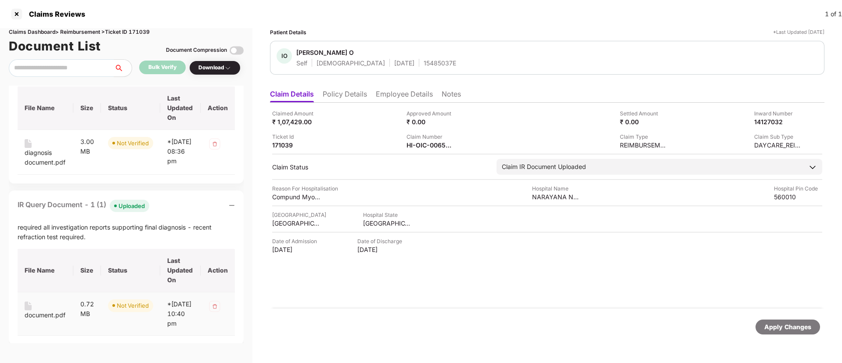
scroll to position [0, 0]
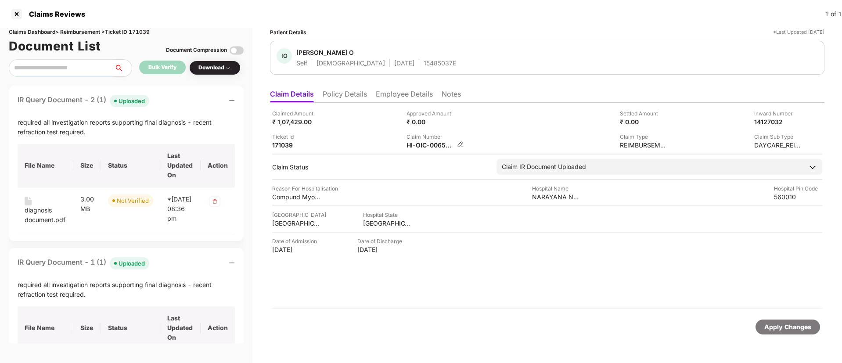
click at [462, 148] on div "HI-OIC-006592387(0)" at bounding box center [436, 145] width 58 height 8
click at [462, 147] on img at bounding box center [460, 144] width 7 height 7
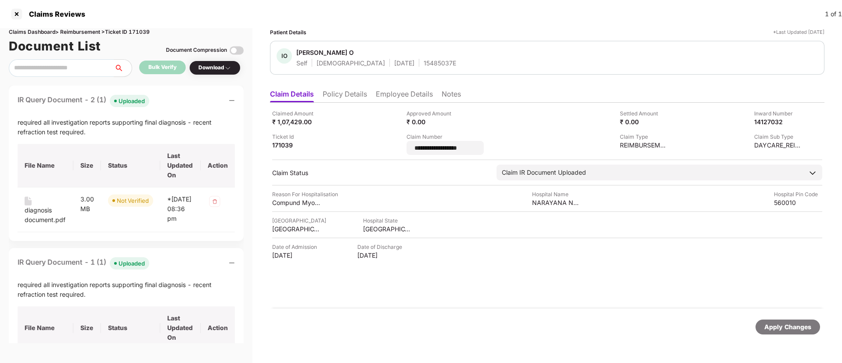
click at [462, 146] on input "**********" at bounding box center [445, 148] width 63 height 9
drag, startPoint x: 470, startPoint y: 148, endPoint x: 415, endPoint y: 144, distance: 55.1
click at [415, 144] on input "**********" at bounding box center [445, 148] width 63 height 9
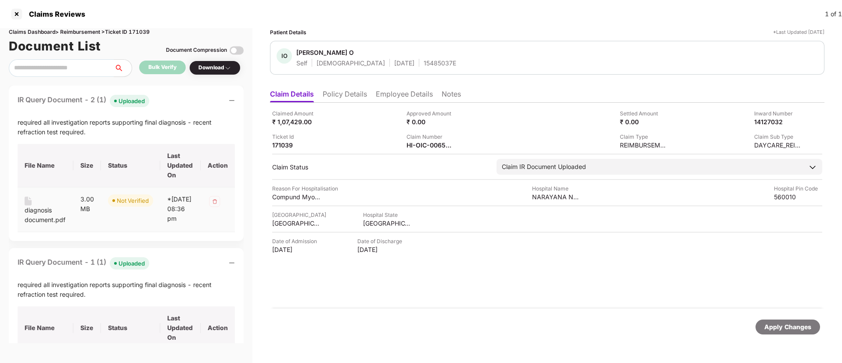
click at [40, 212] on div "diagnosis document.pdf" at bounding box center [46, 215] width 42 height 19
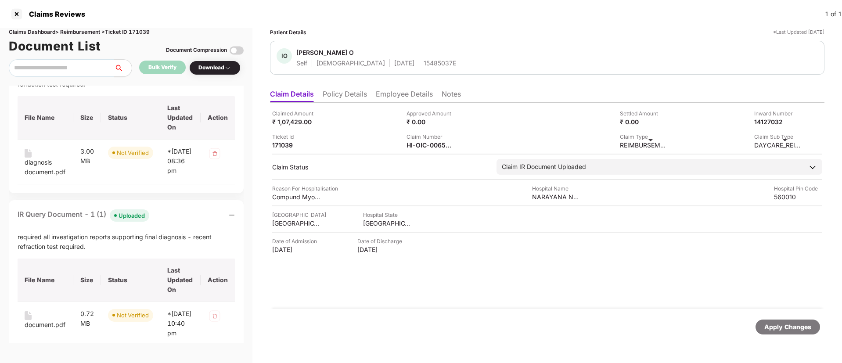
scroll to position [66, 0]
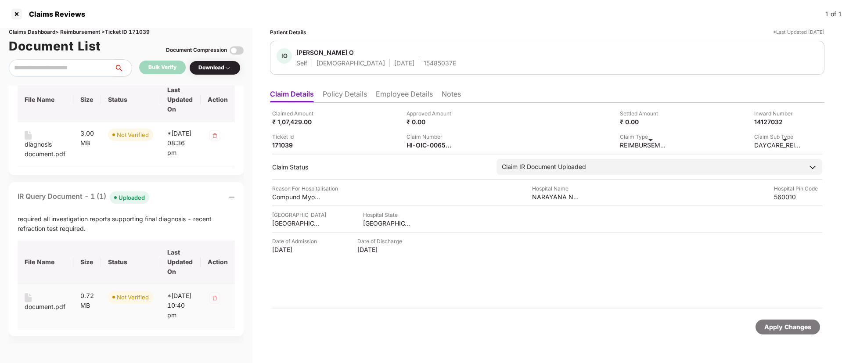
click at [26, 302] on img at bounding box center [28, 297] width 7 height 9
click at [29, 312] on div "document.pdf" at bounding box center [45, 307] width 41 height 10
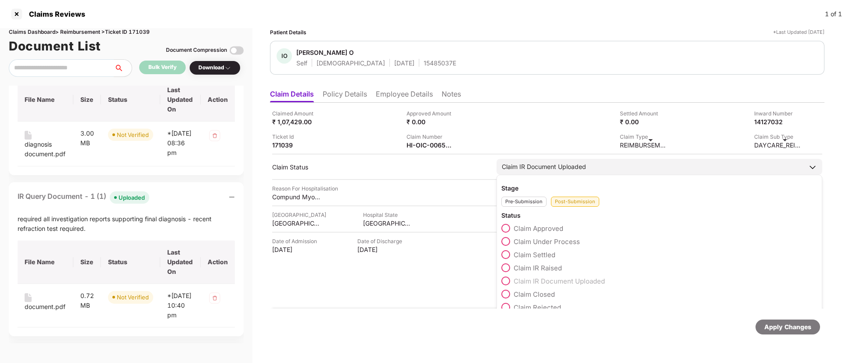
click at [508, 243] on span at bounding box center [505, 241] width 9 height 9
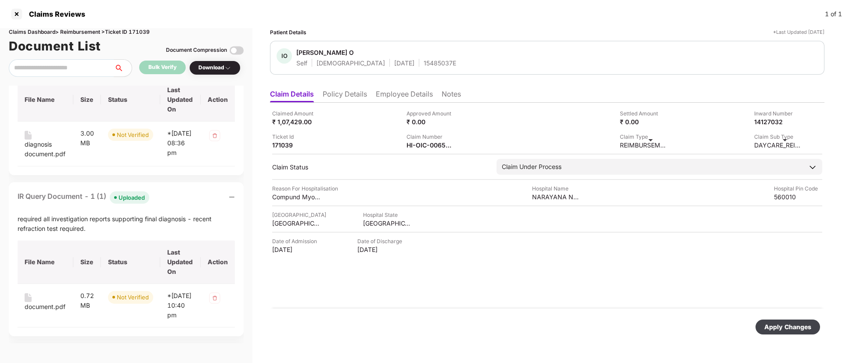
click at [771, 326] on div "Apply Changes" at bounding box center [787, 327] width 47 height 10
